Goal: Find contact information: Find contact information

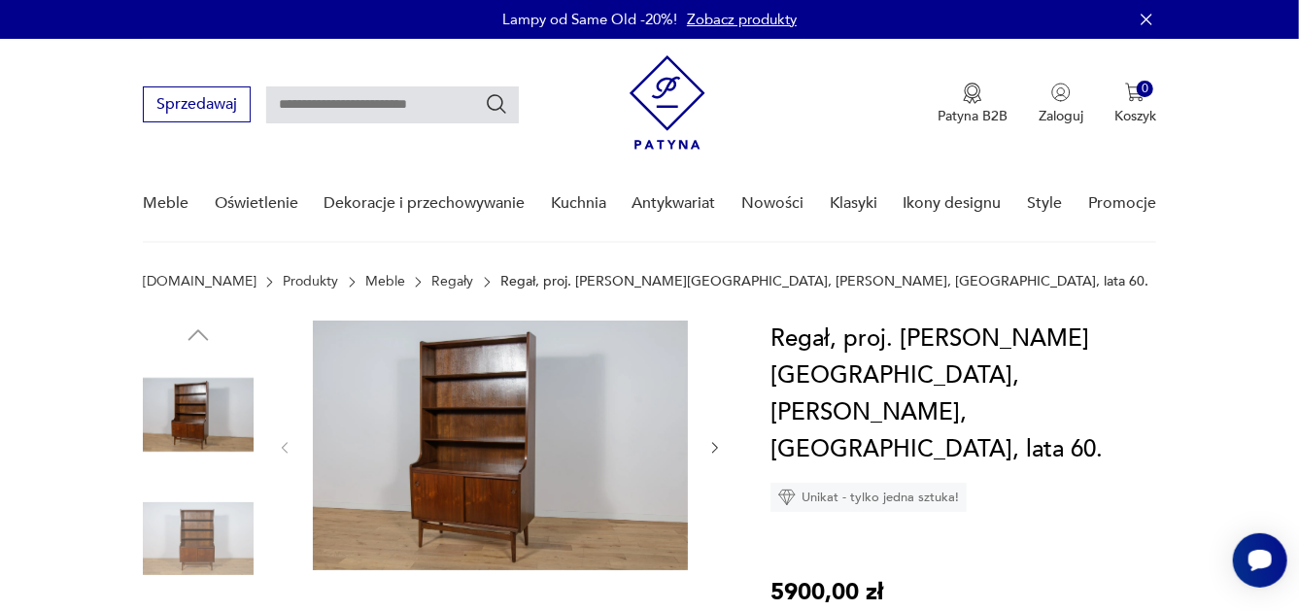
click at [716, 445] on icon "button" at bounding box center [716, 448] width 17 height 17
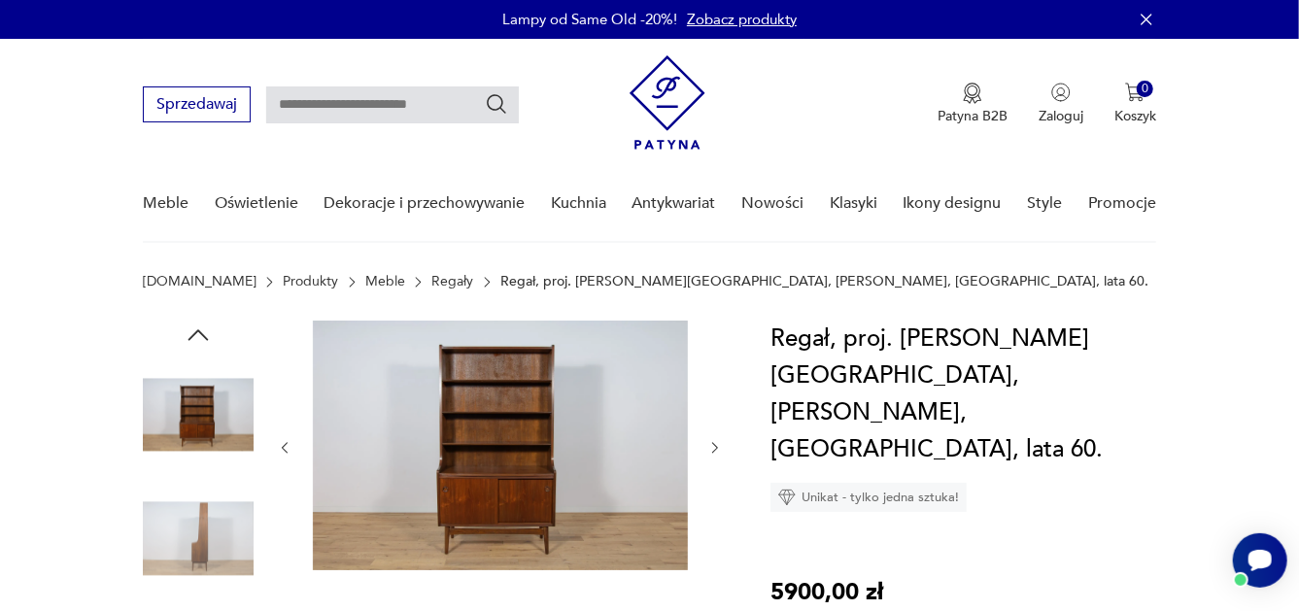
click at [716, 445] on icon "button" at bounding box center [716, 448] width 17 height 17
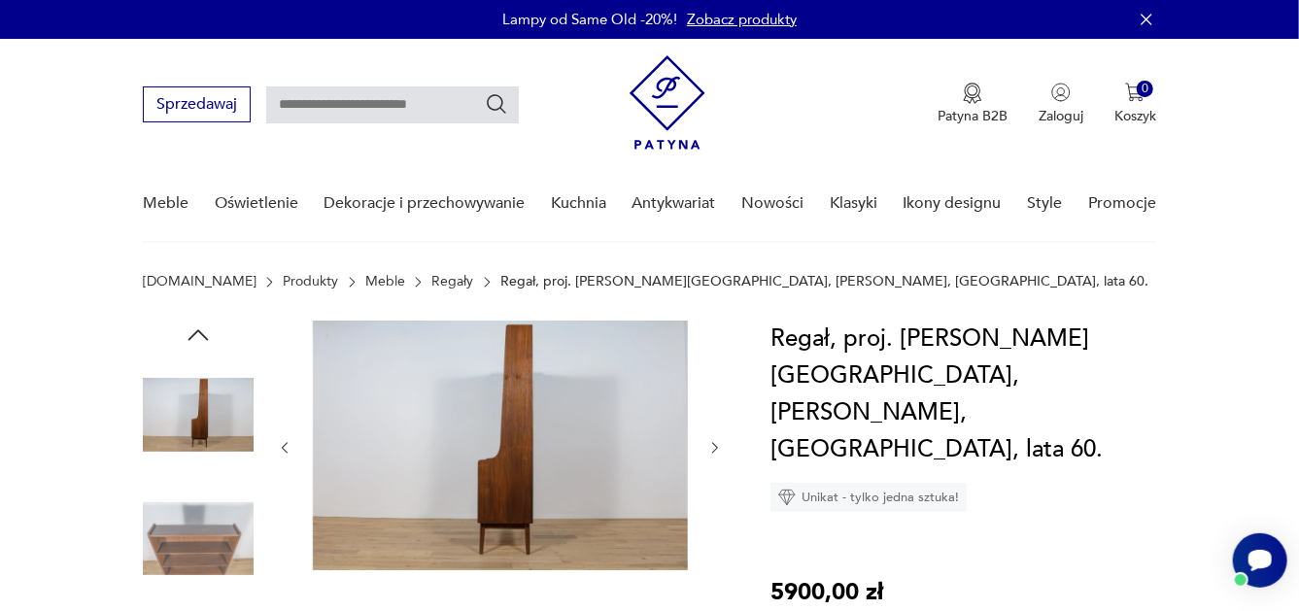
click at [716, 445] on icon "button" at bounding box center [716, 448] width 17 height 17
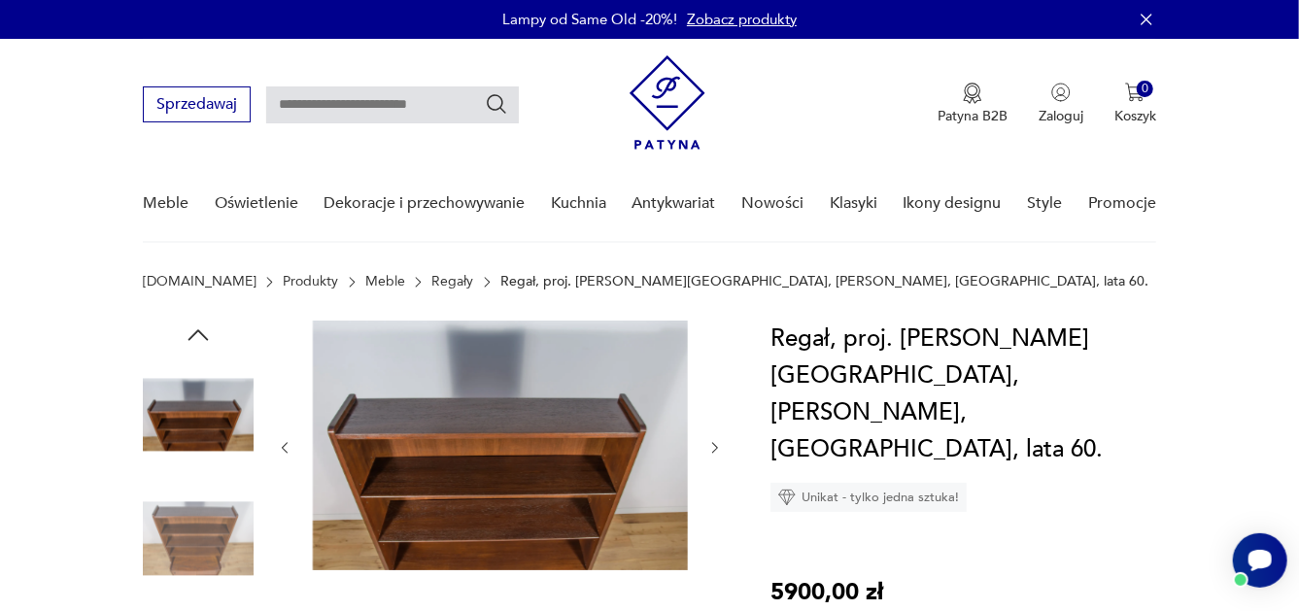
click at [716, 445] on icon "button" at bounding box center [716, 448] width 17 height 17
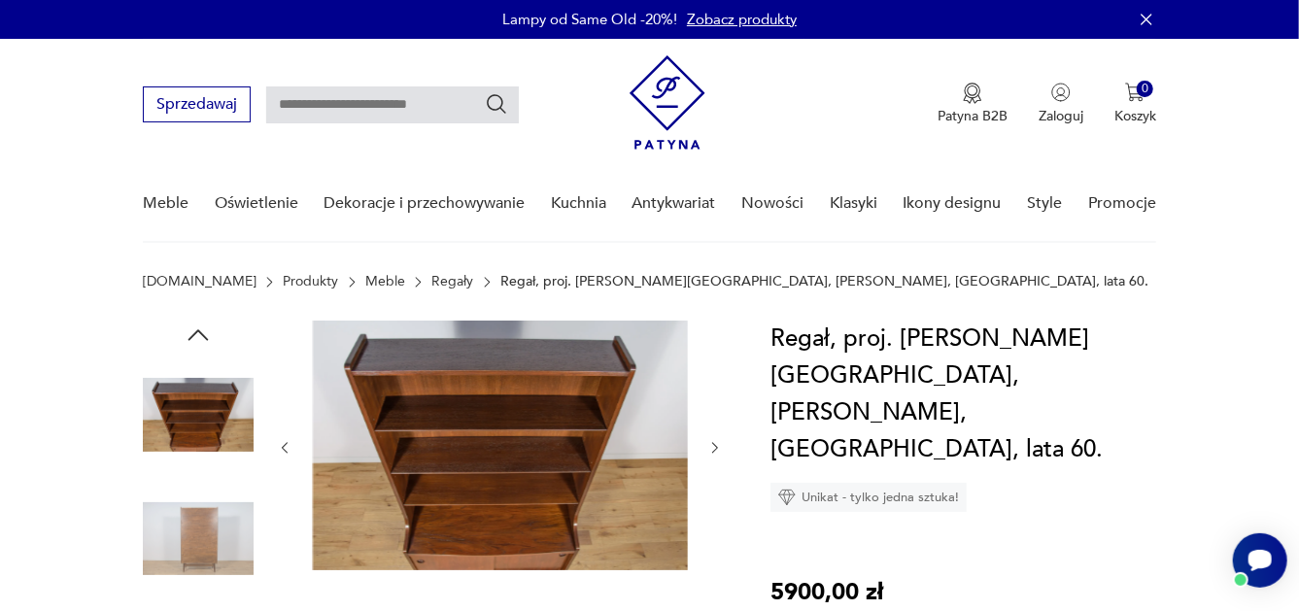
click at [716, 444] on icon "button" at bounding box center [716, 448] width 17 height 17
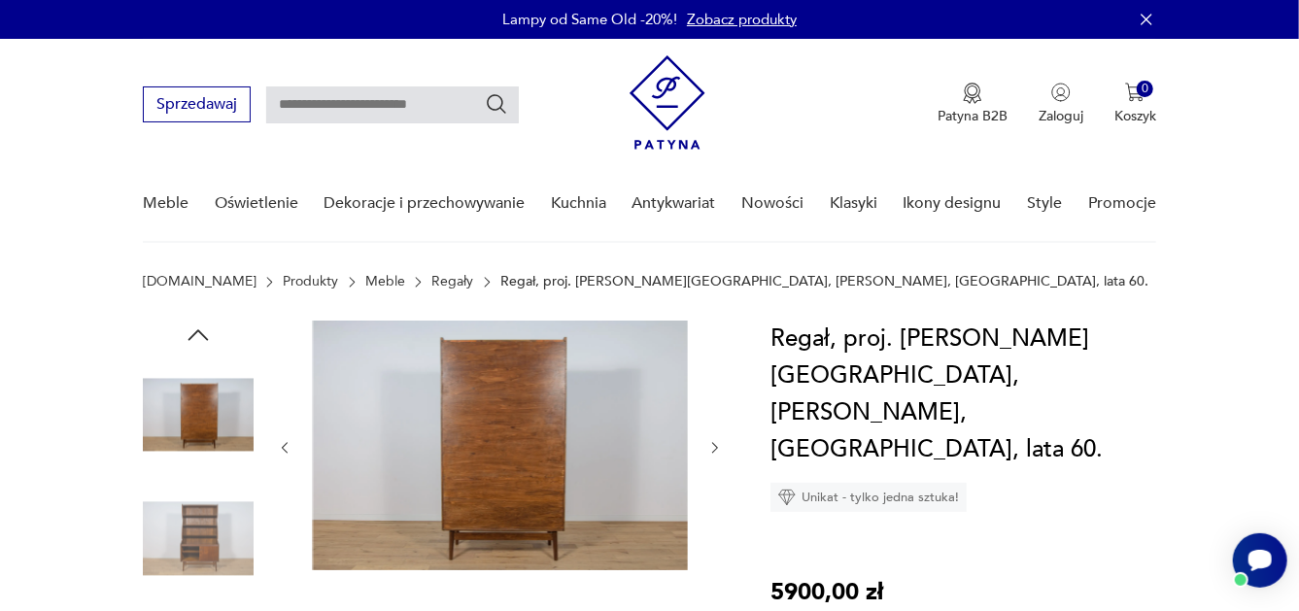
click at [716, 444] on icon "button" at bounding box center [716, 448] width 17 height 17
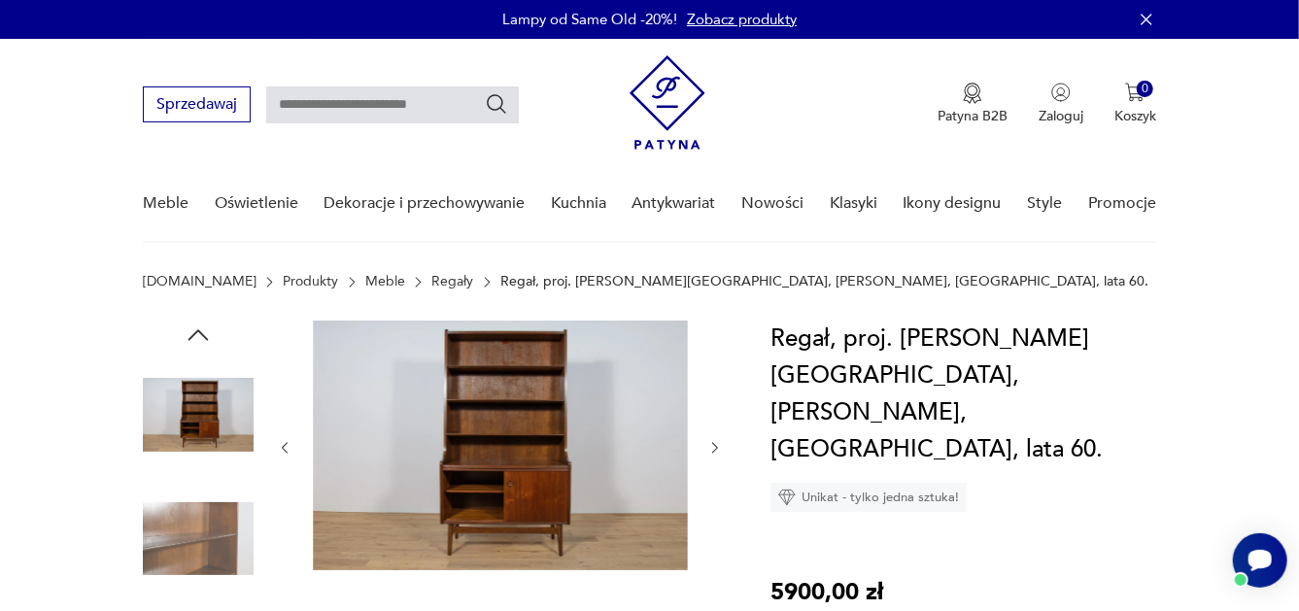
click at [716, 444] on icon "button" at bounding box center [716, 448] width 17 height 17
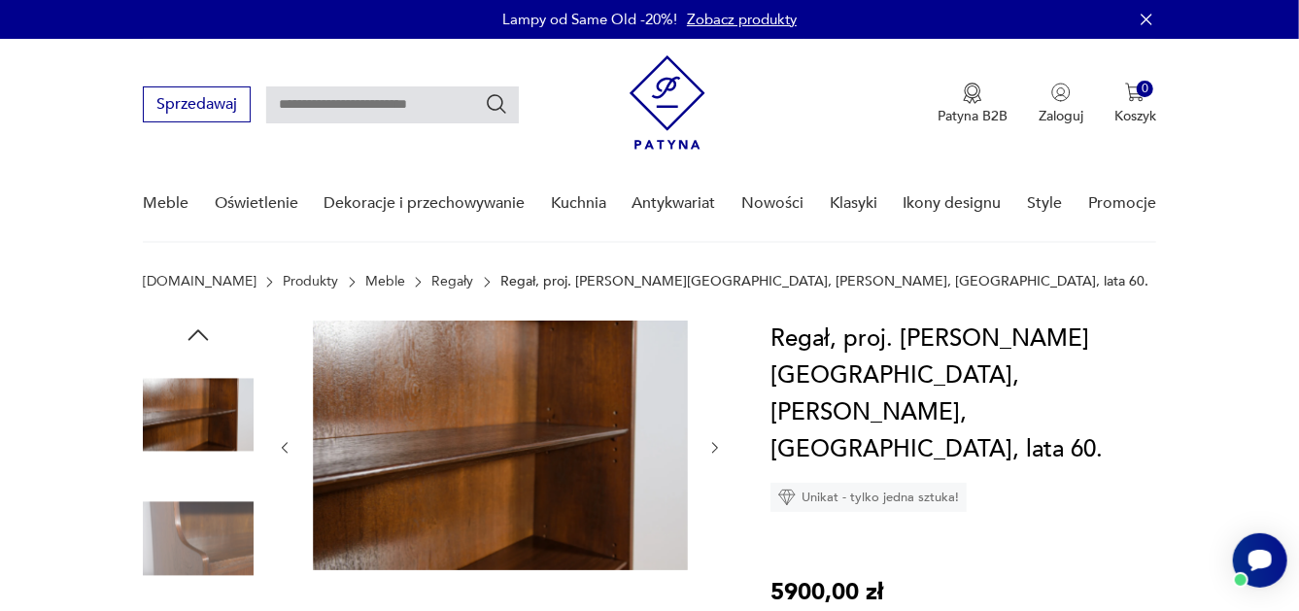
click at [716, 444] on icon "button" at bounding box center [716, 448] width 17 height 17
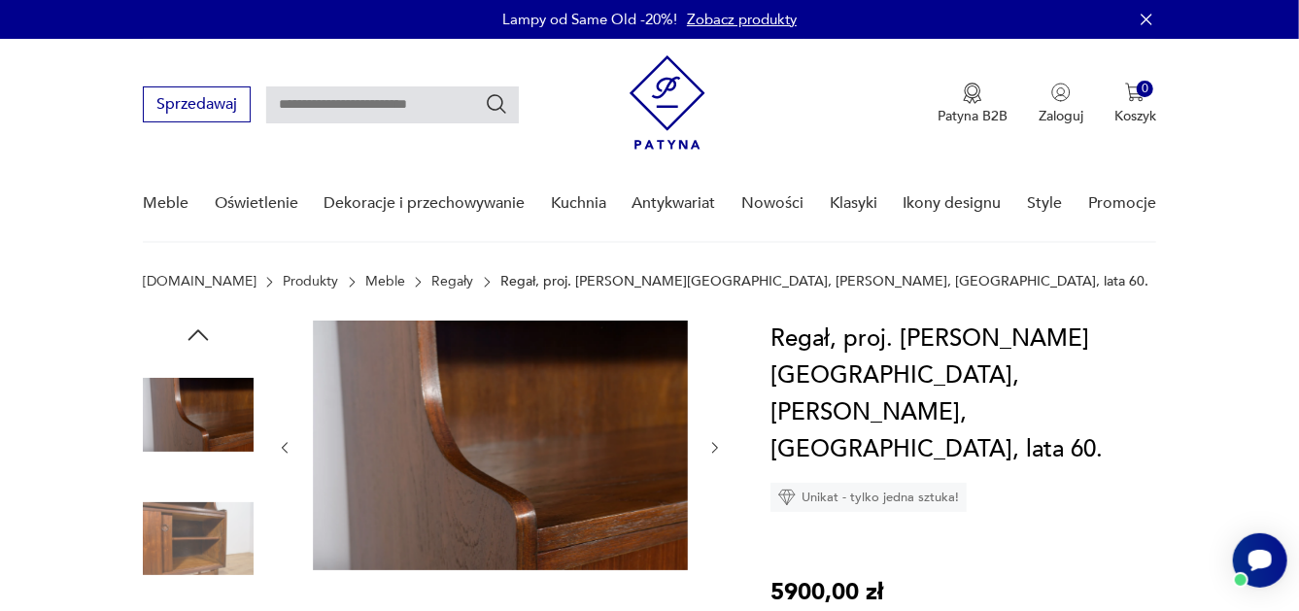
click at [716, 444] on icon "button" at bounding box center [716, 448] width 17 height 17
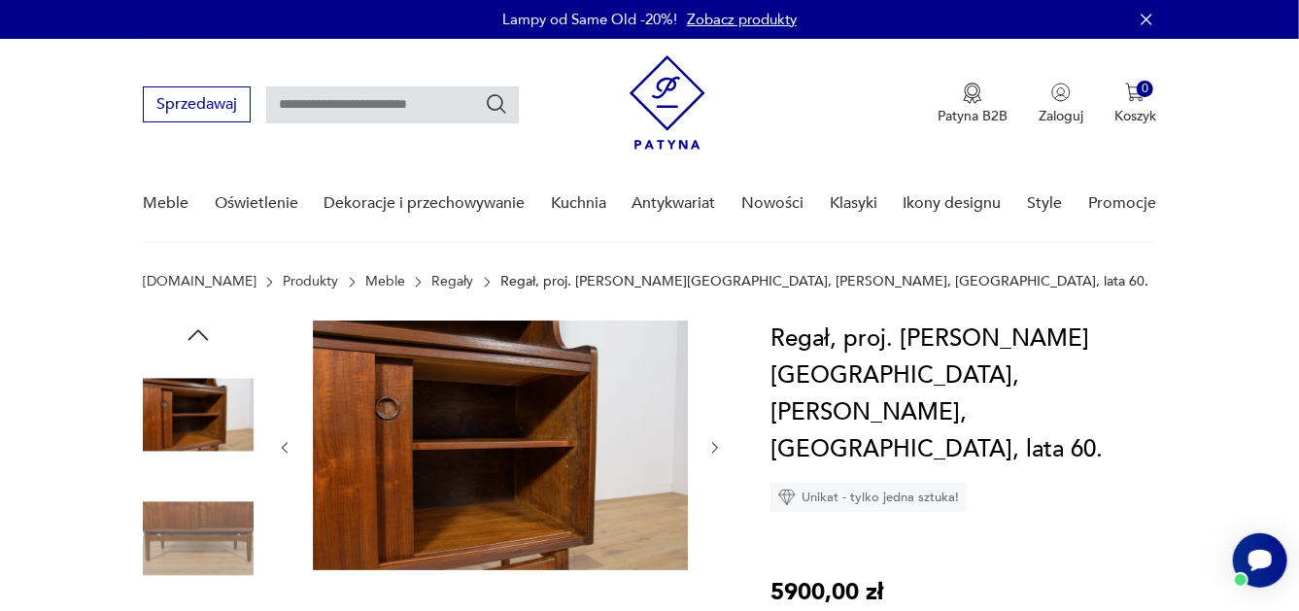
click at [716, 444] on icon "button" at bounding box center [716, 448] width 17 height 17
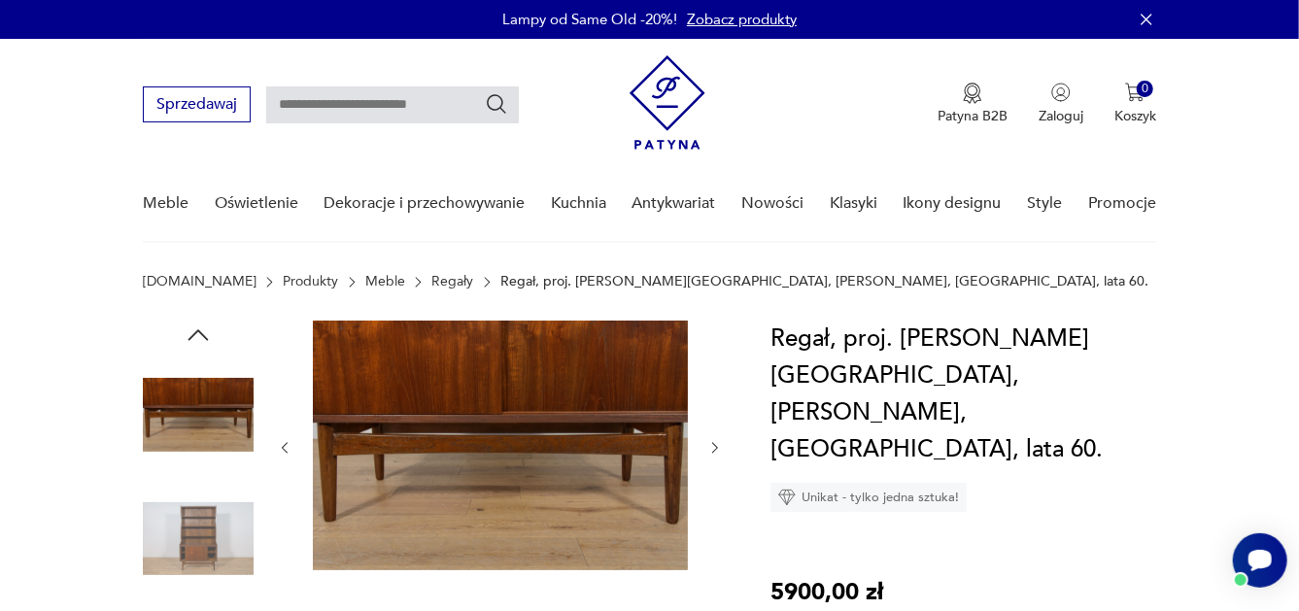
click at [716, 444] on icon "button" at bounding box center [716, 448] width 17 height 17
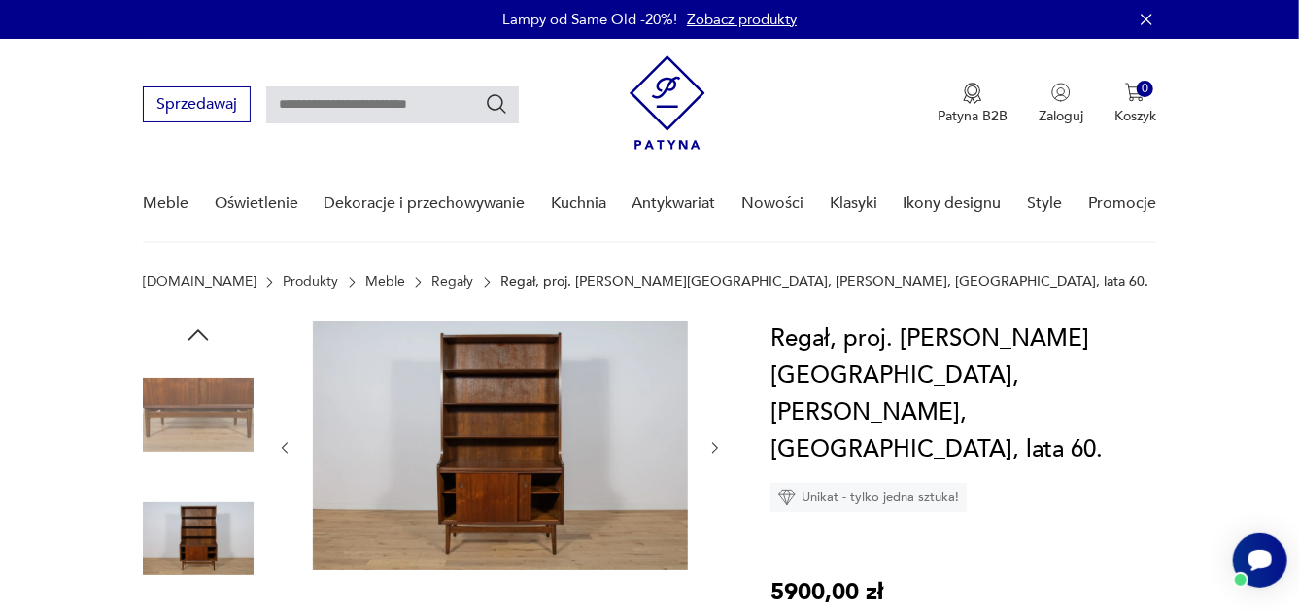
click at [716, 444] on icon "button" at bounding box center [716, 448] width 17 height 17
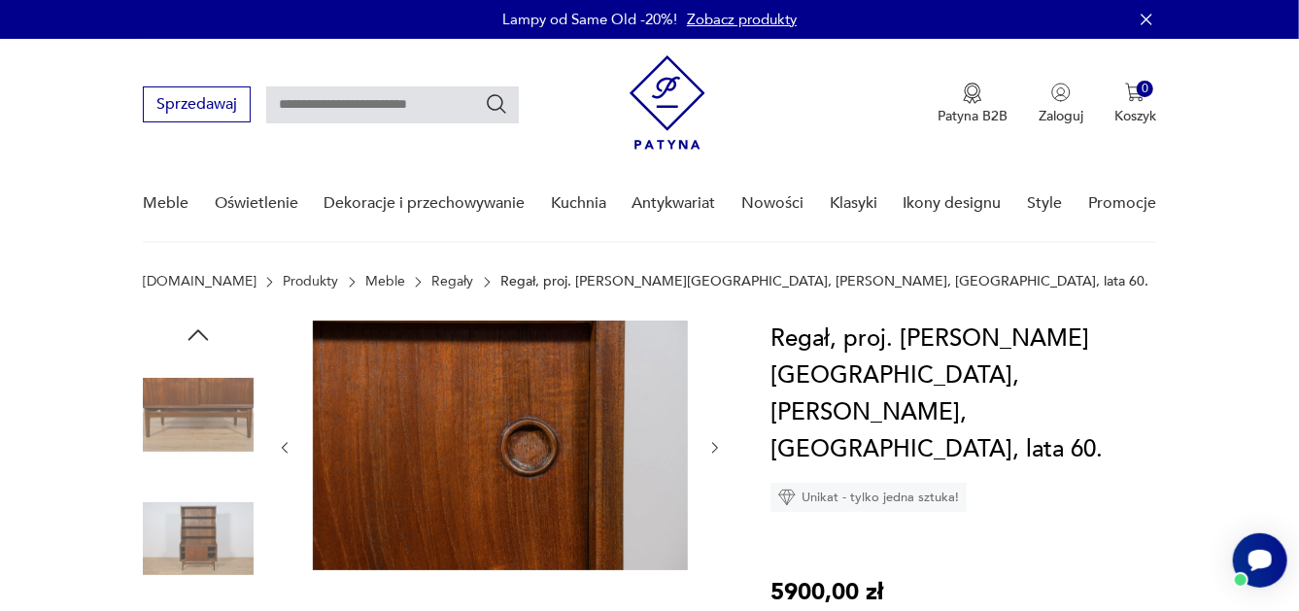
click at [715, 443] on icon "button" at bounding box center [716, 448] width 17 height 17
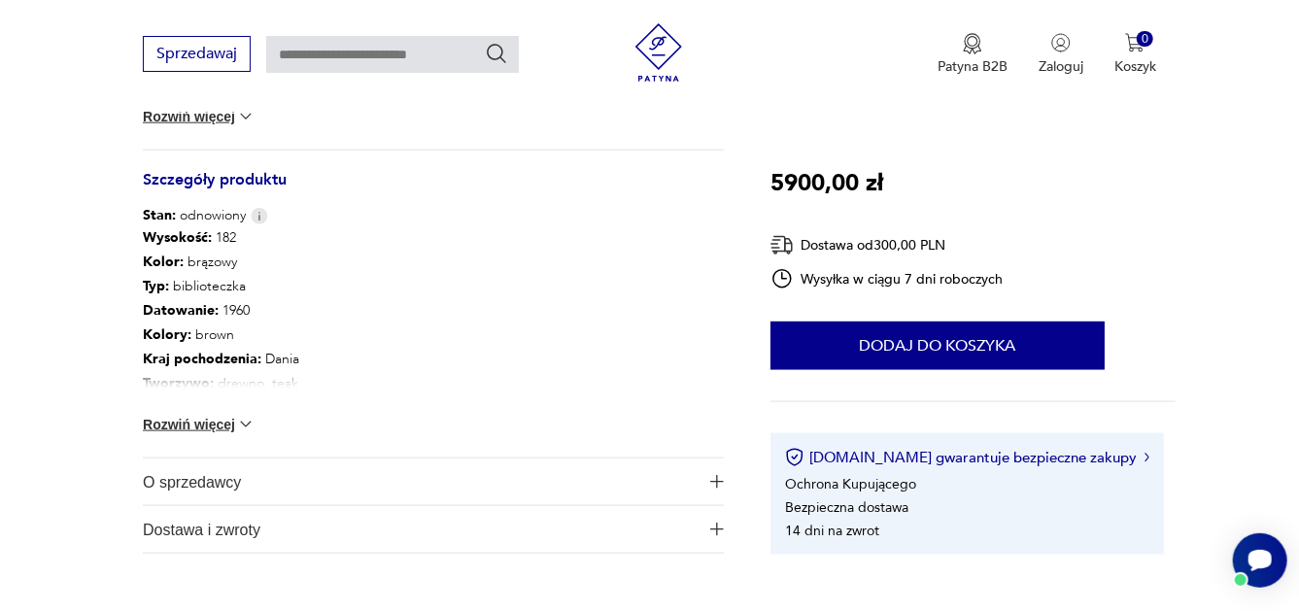
scroll to position [1023, 0]
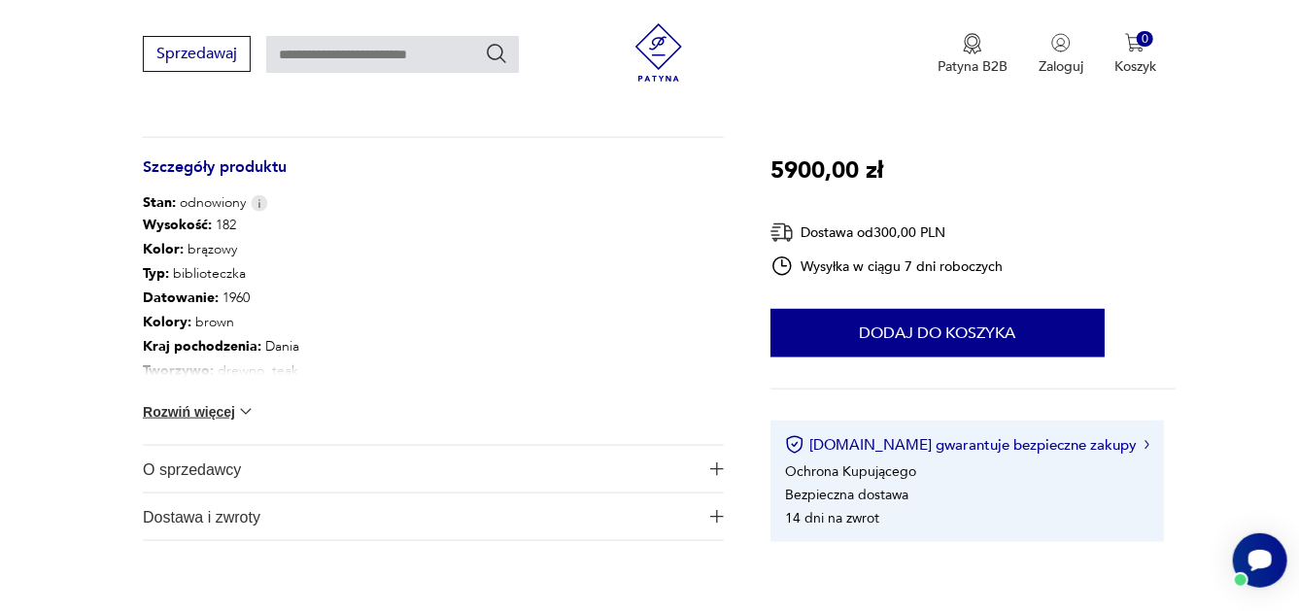
click at [245, 408] on img at bounding box center [245, 411] width 19 height 19
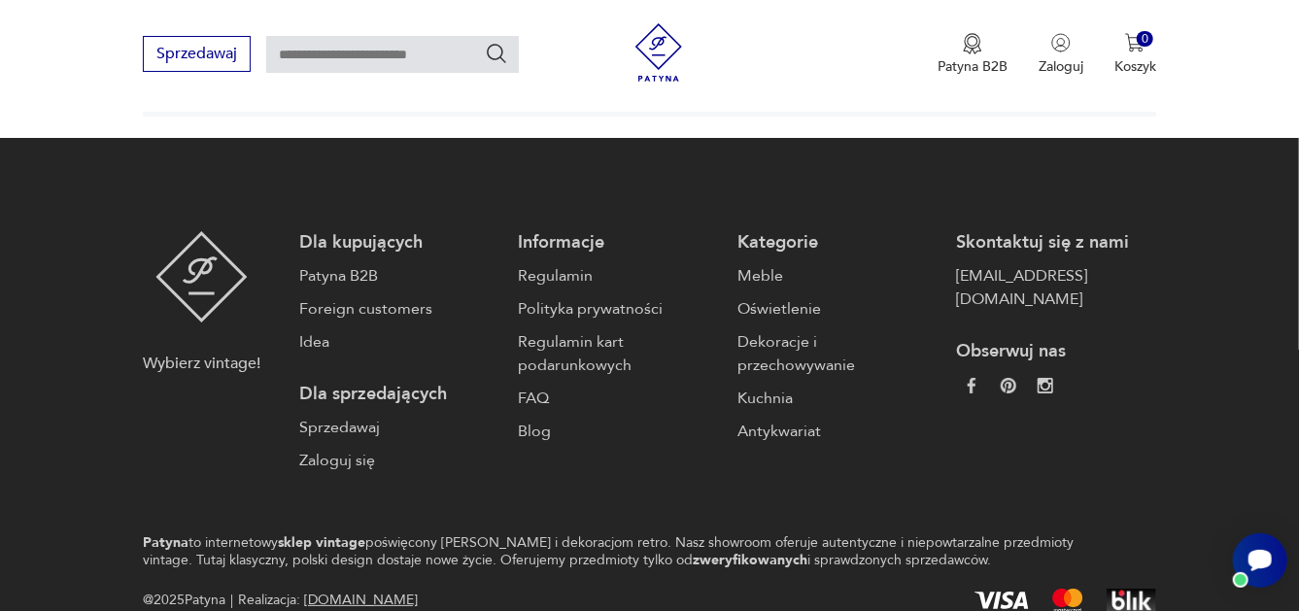
scroll to position [3621, 0]
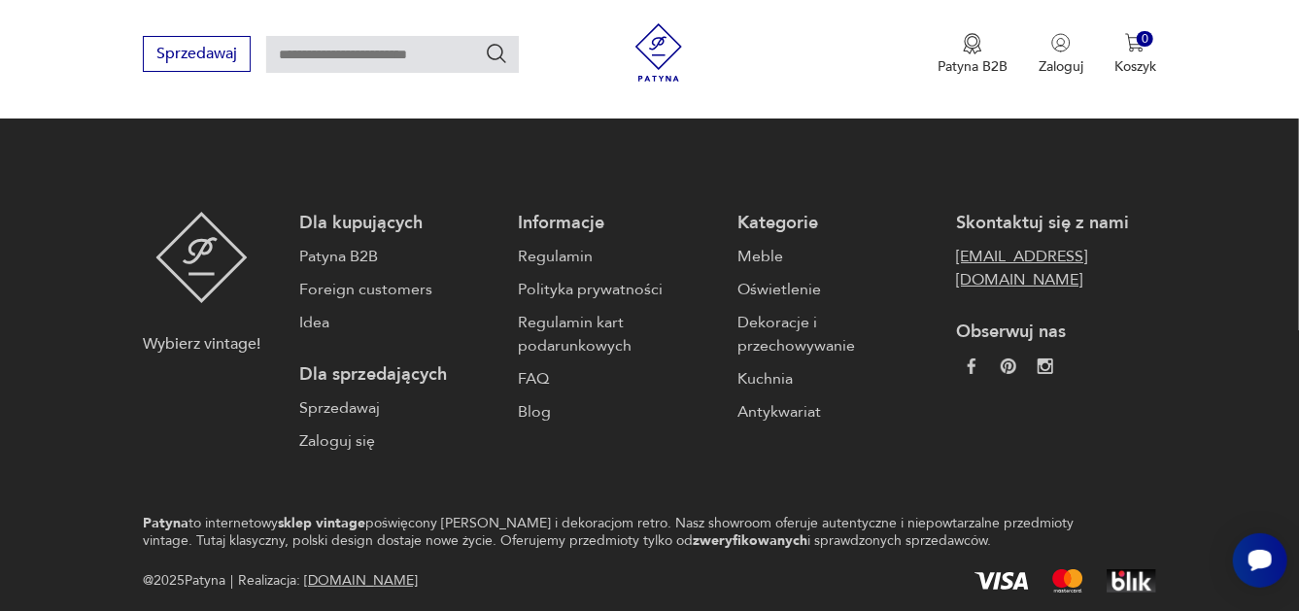
click at [1045, 245] on link "[EMAIL_ADDRESS][DOMAIN_NAME]" at bounding box center [1055, 268] width 199 height 47
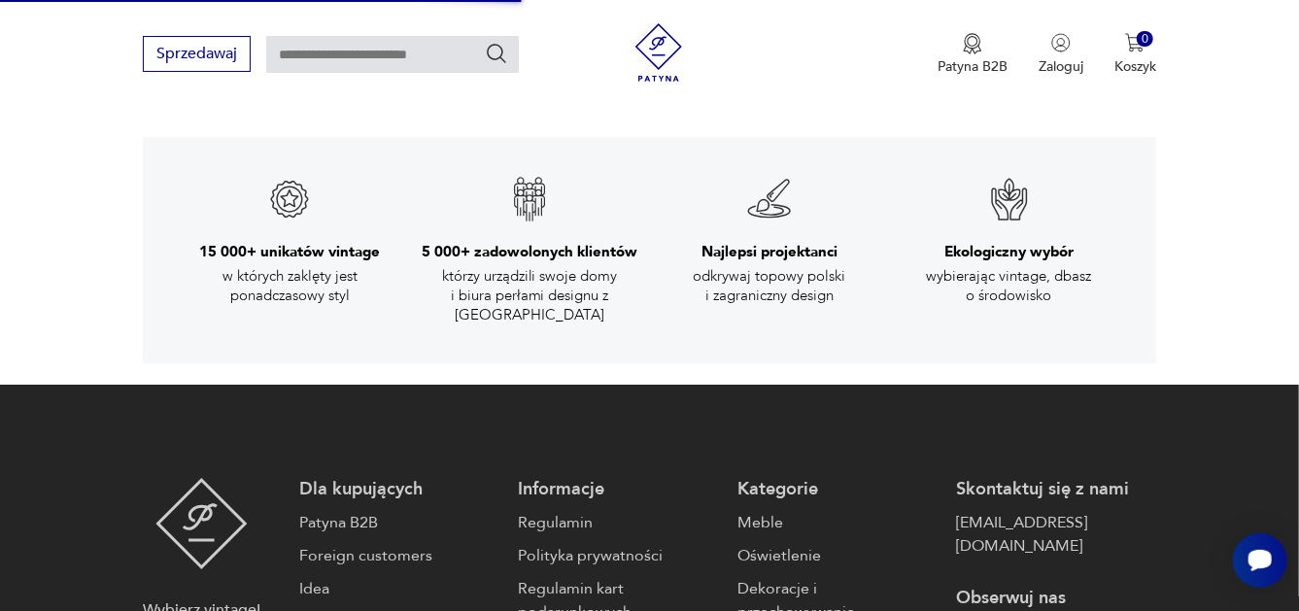
scroll to position [3472, 0]
